Goal: Check status: Check status

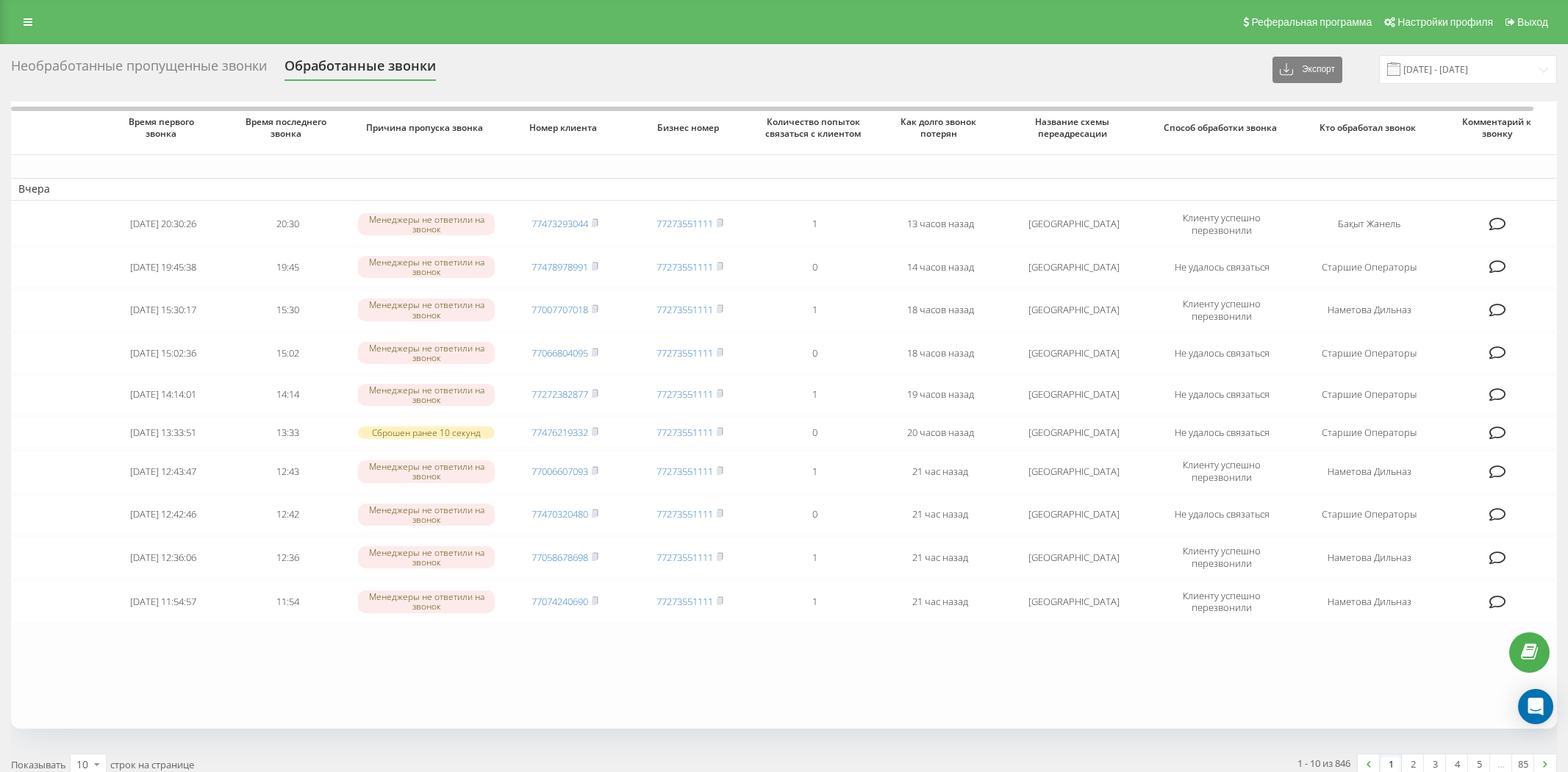
click at [128, 63] on div "Необработанные пропущенные звонки Обработанные звонки Экспорт .csv .xlsx [DATE]…" at bounding box center [784, 450] width 1546 height 790
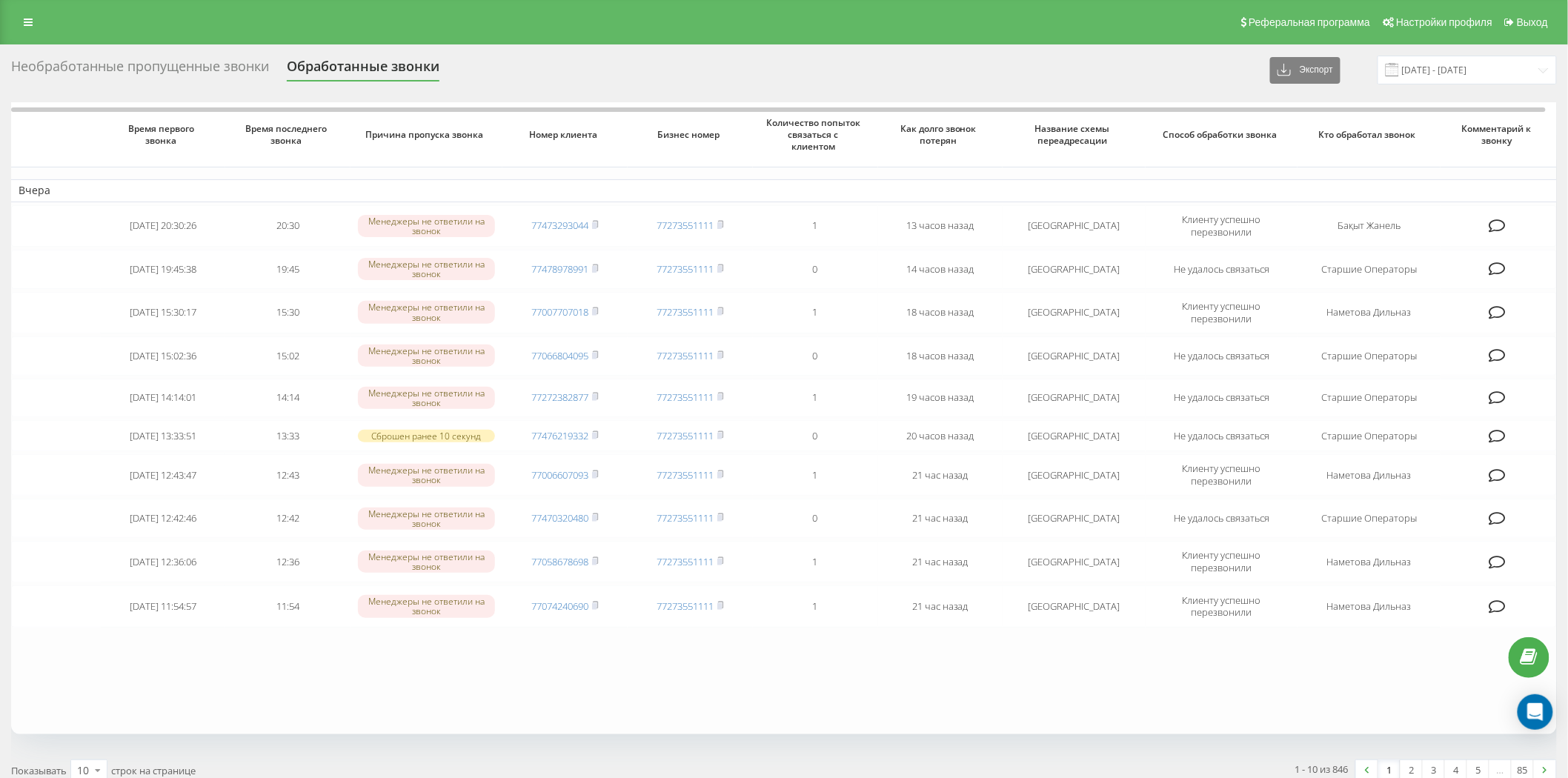
click at [142, 74] on div "Необработанные пропущенные звонки" at bounding box center [140, 70] width 258 height 23
